Goal: Information Seeking & Learning: Understand process/instructions

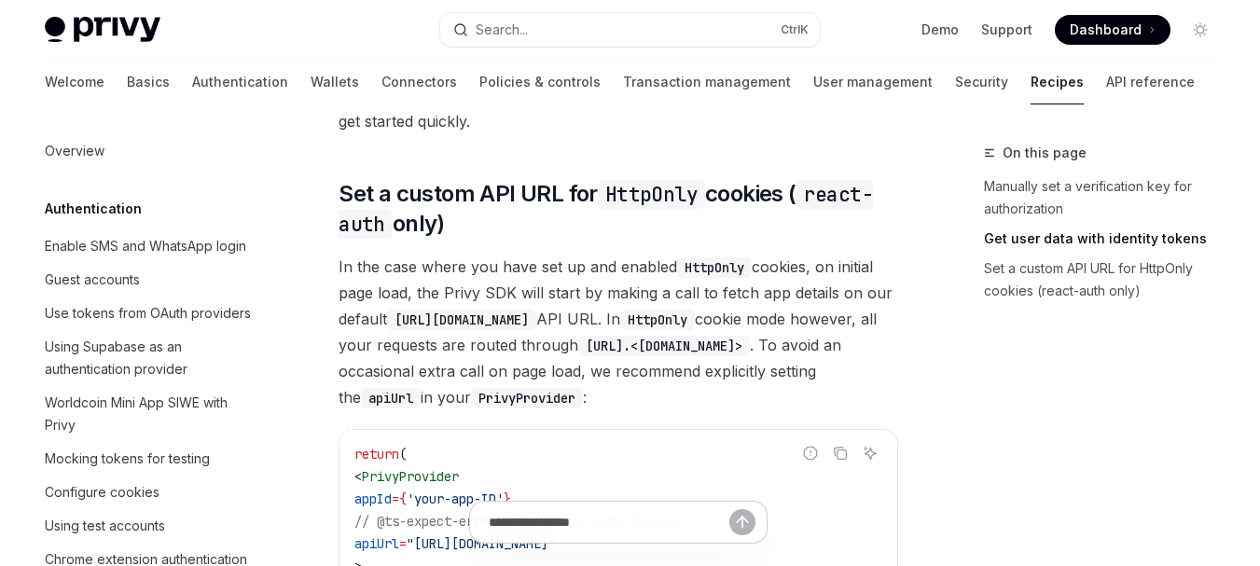
scroll to position [932, 0]
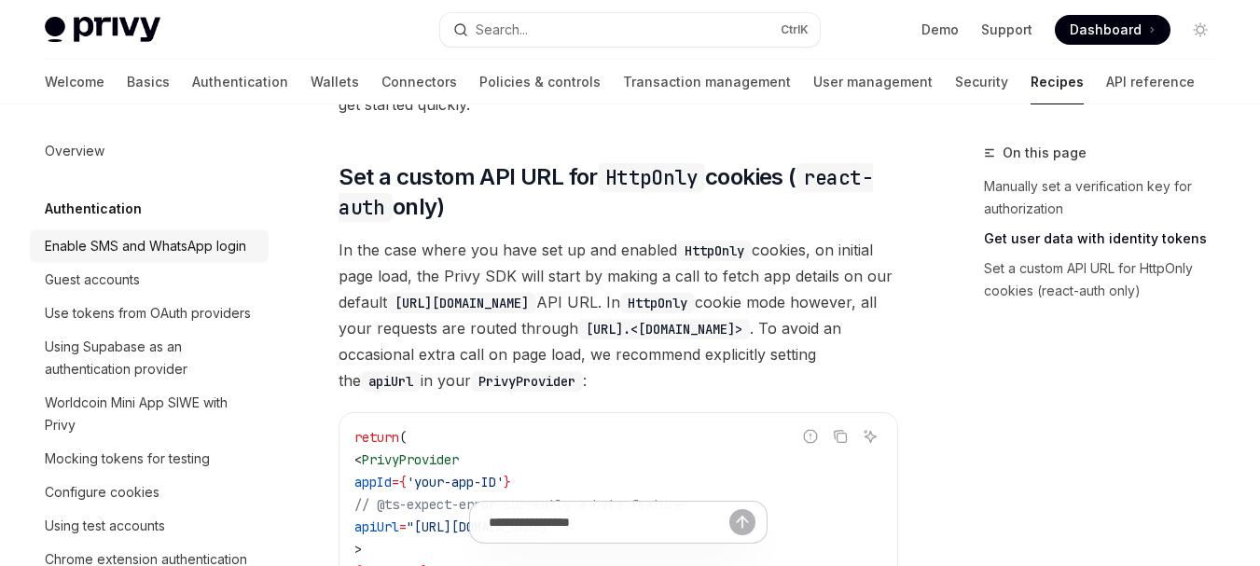
click at [172, 257] on div "Enable SMS and WhatsApp login" at bounding box center [145, 246] width 201 height 22
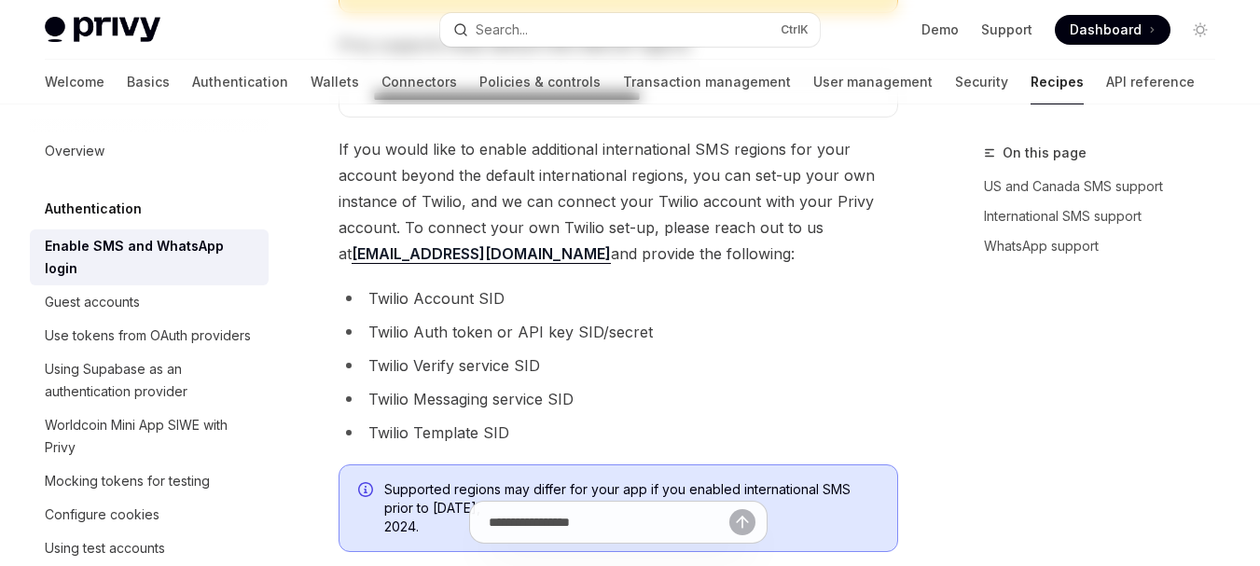
type textarea "*"
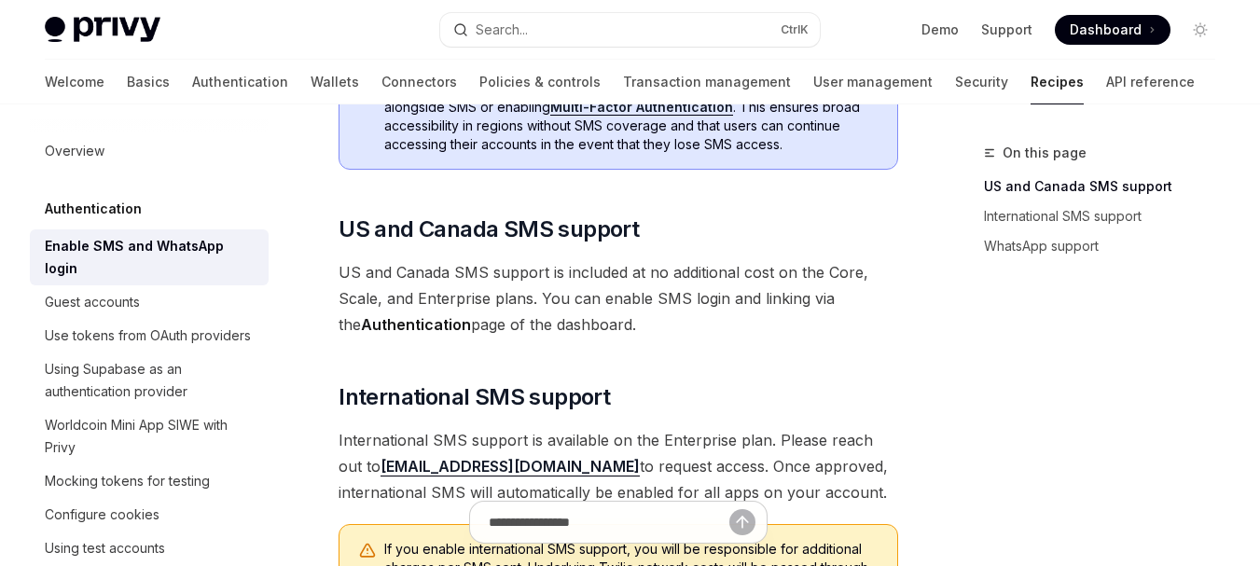
scroll to position [466, 0]
